Goal: Transaction & Acquisition: Book appointment/travel/reservation

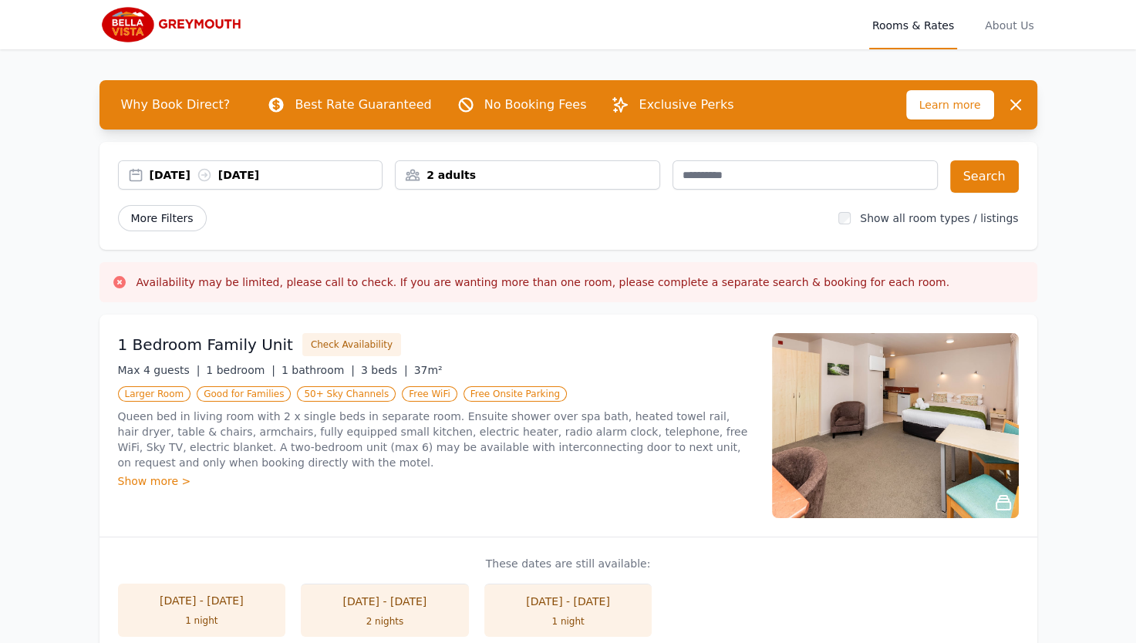
click at [185, 217] on span "More Filters" at bounding box center [162, 218] width 89 height 26
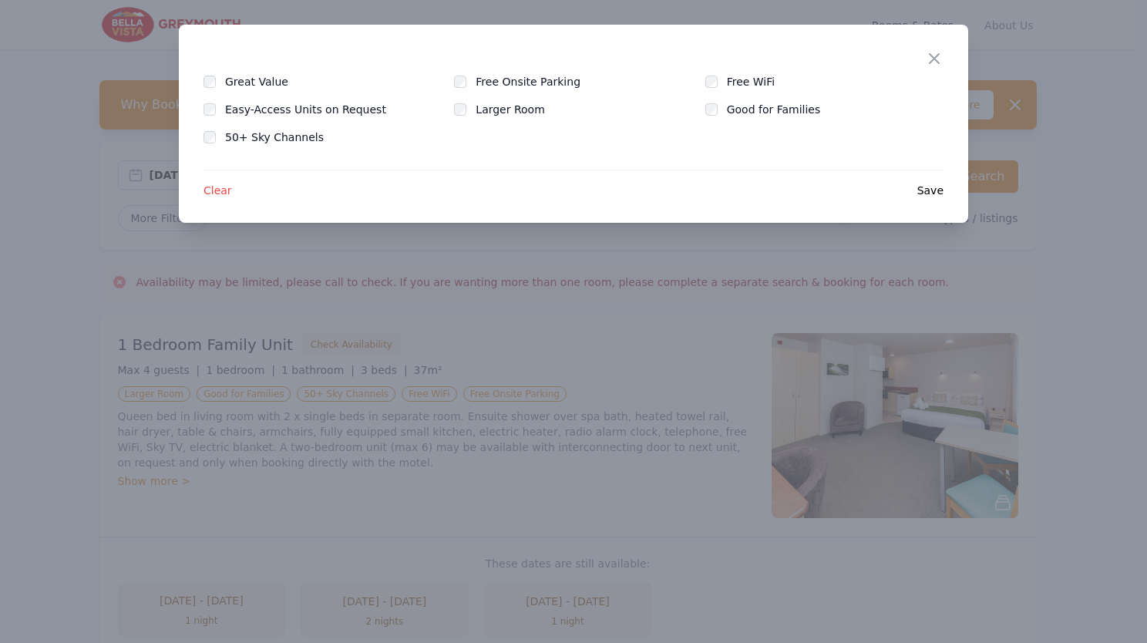
click at [947, 57] on div "Close" at bounding box center [946, 49] width 43 height 49
click at [935, 62] on icon "button" at bounding box center [934, 58] width 19 height 19
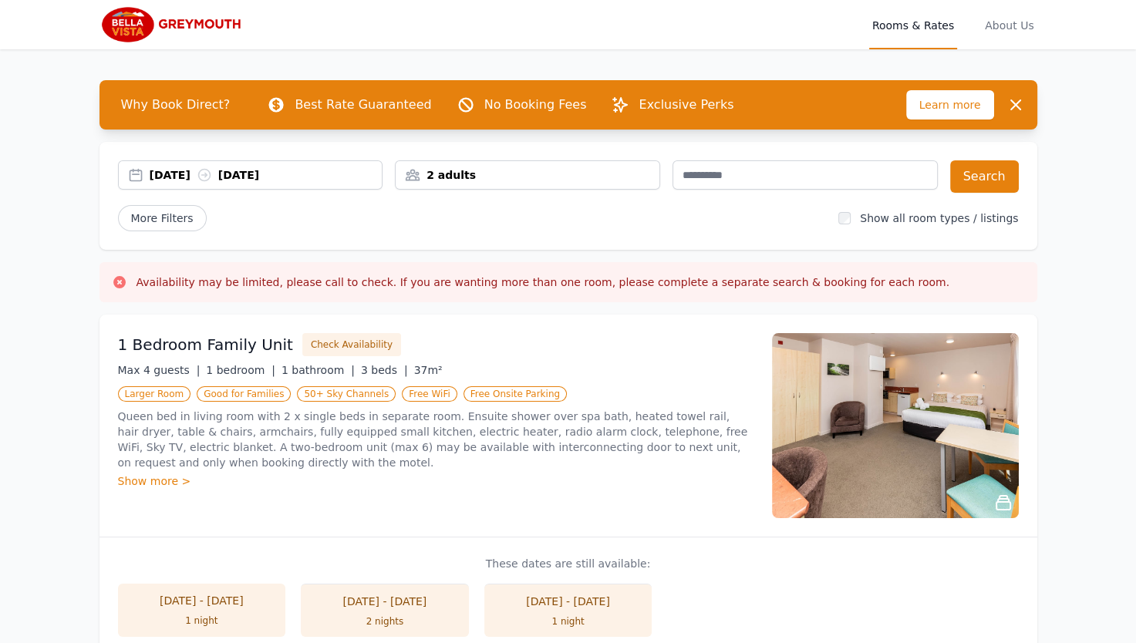
click at [590, 171] on div "2 adults" at bounding box center [528, 174] width 264 height 15
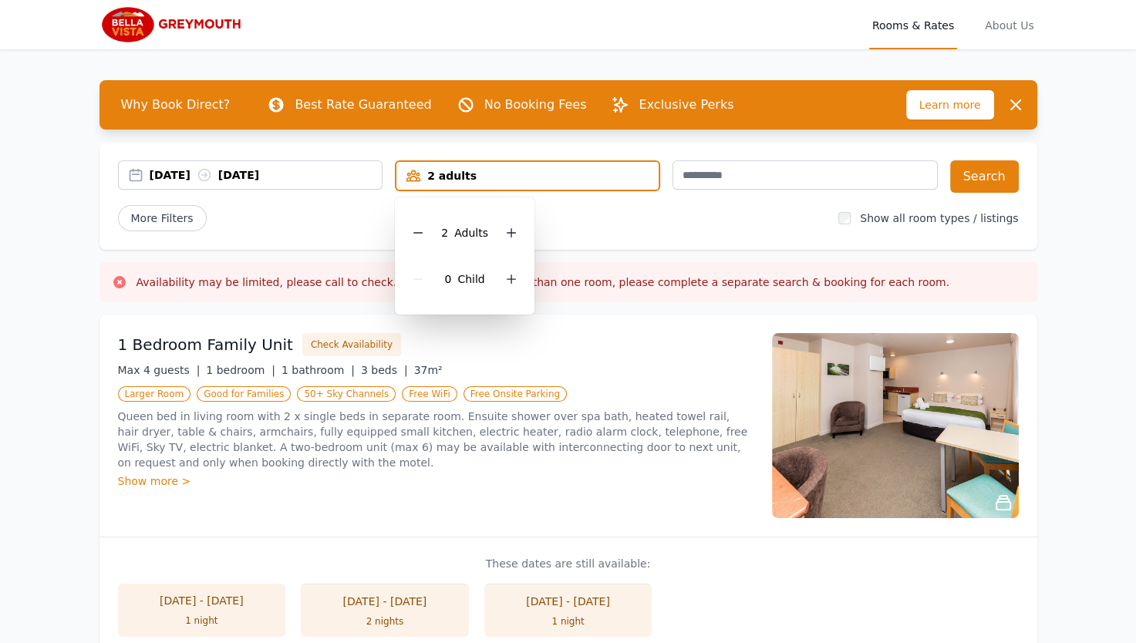
click at [601, 217] on div "More Filters" at bounding box center [472, 218] width 709 height 26
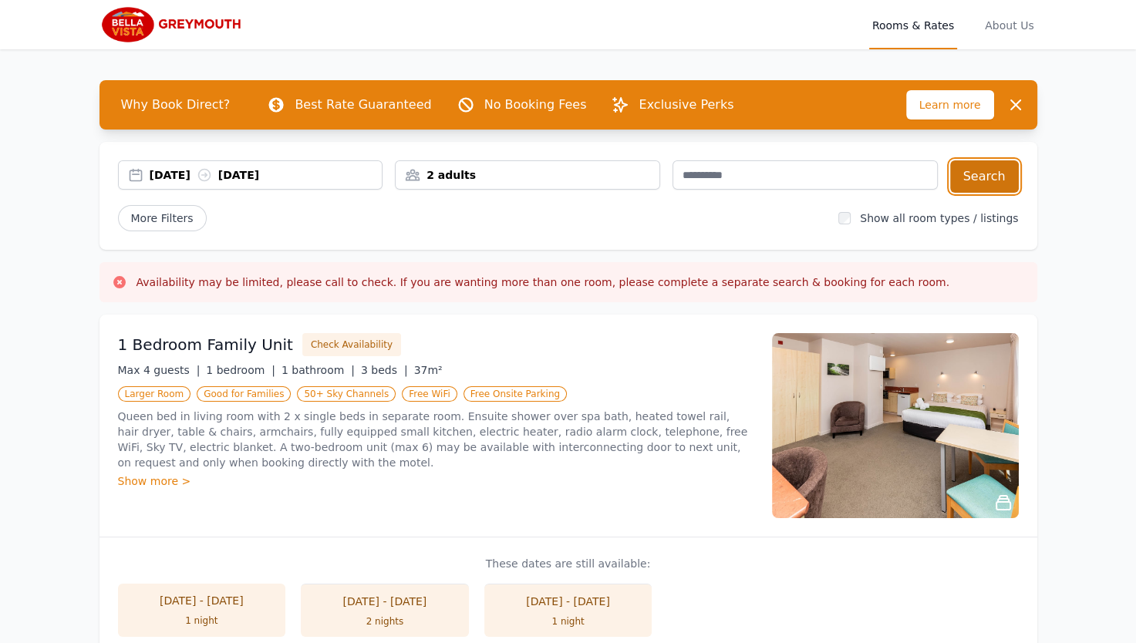
click at [978, 180] on button "Search" at bounding box center [984, 176] width 69 height 32
click at [1021, 26] on span "About Us" at bounding box center [1009, 24] width 55 height 49
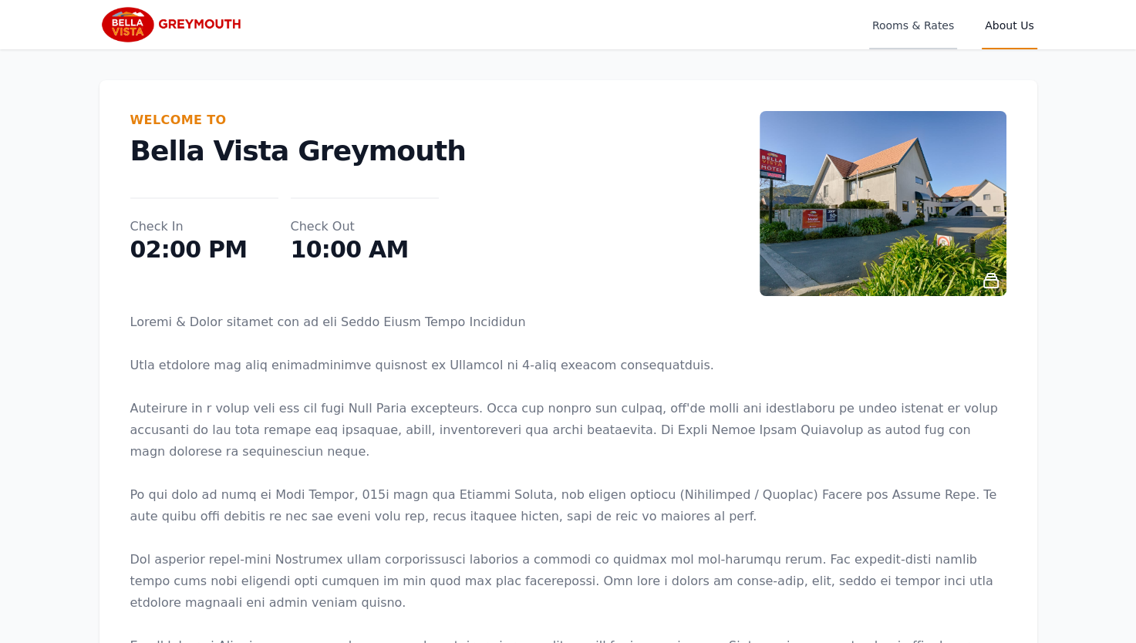
click at [926, 22] on span "Rooms & Rates" at bounding box center [913, 24] width 88 height 49
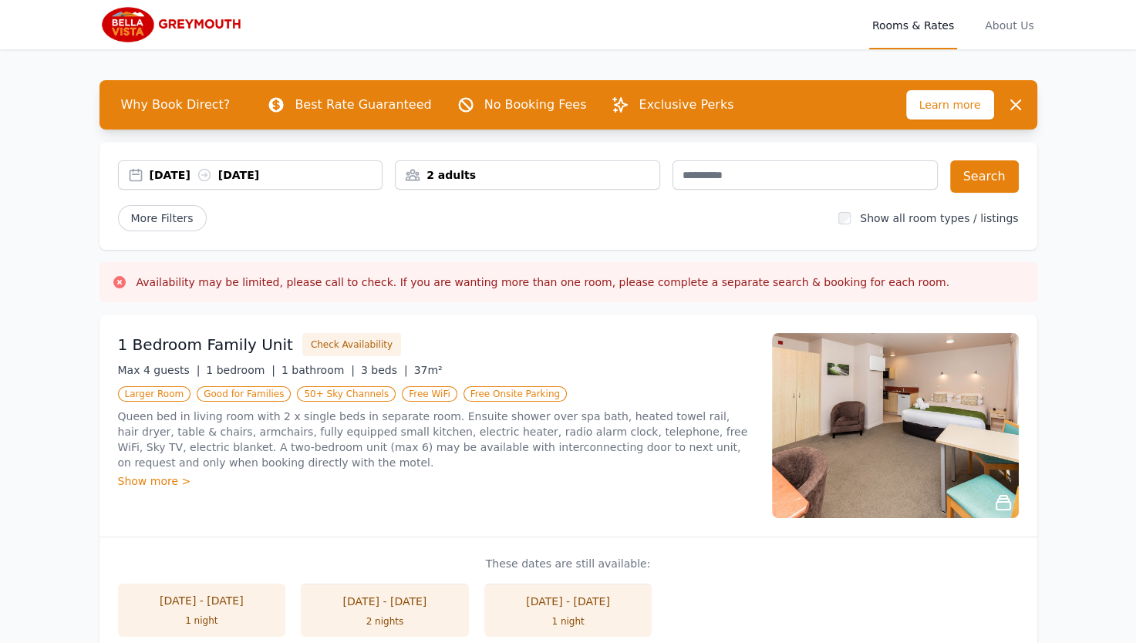
click at [607, 180] on div "2 adults" at bounding box center [528, 174] width 264 height 15
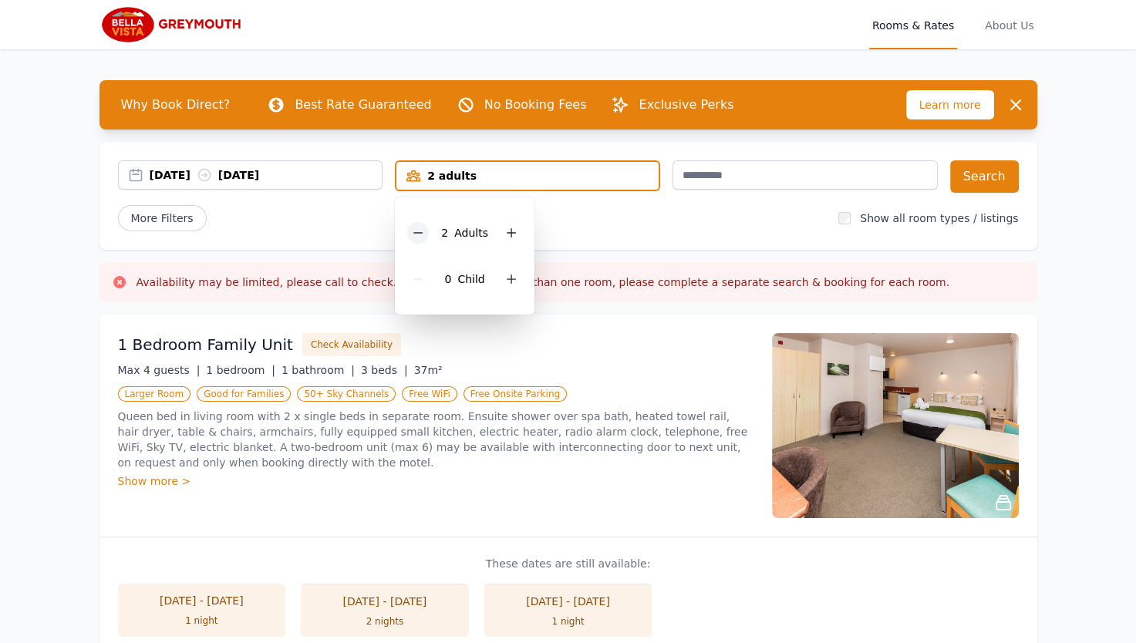
click at [419, 239] on div at bounding box center [418, 233] width 22 height 22
click at [985, 182] on button "Search" at bounding box center [984, 176] width 69 height 32
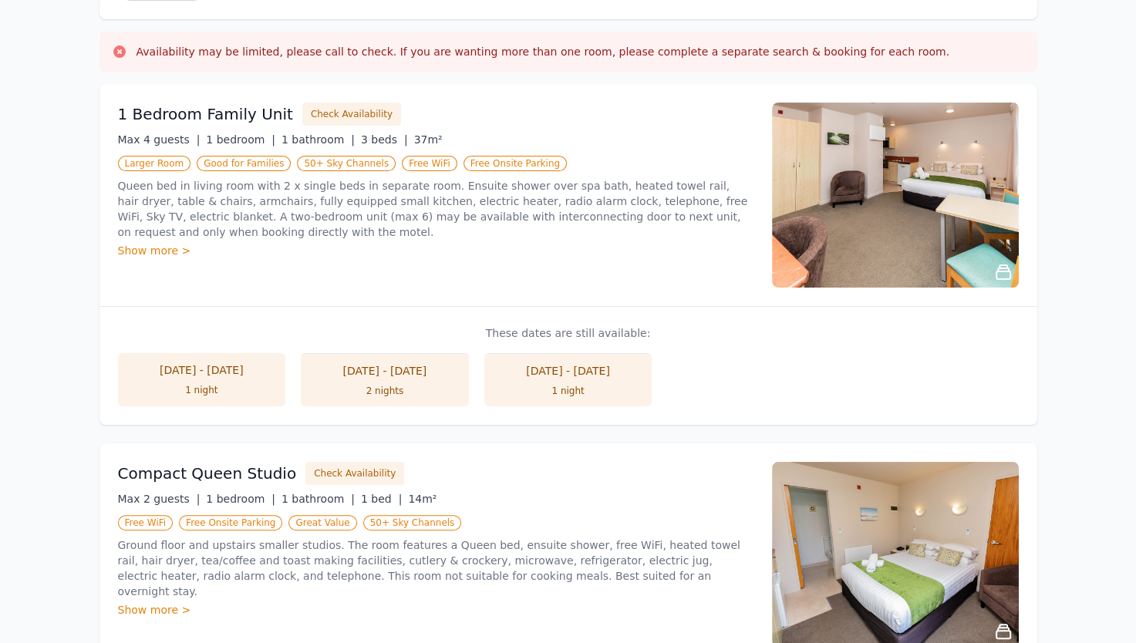
scroll to position [231, 0]
